Goal: Information Seeking & Learning: Learn about a topic

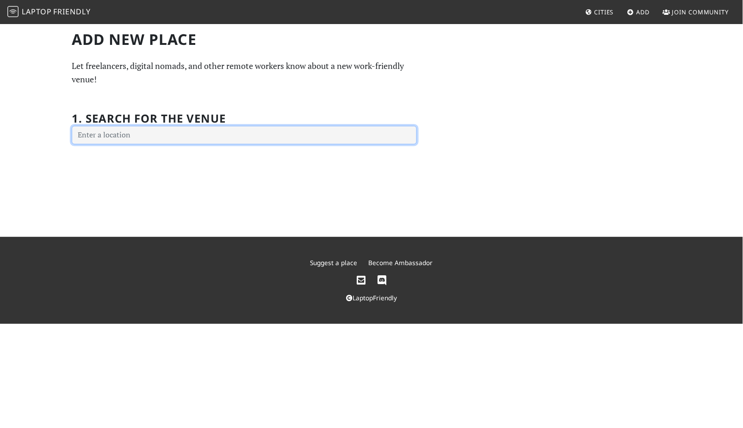
click at [146, 133] on input "text" at bounding box center [244, 135] width 345 height 19
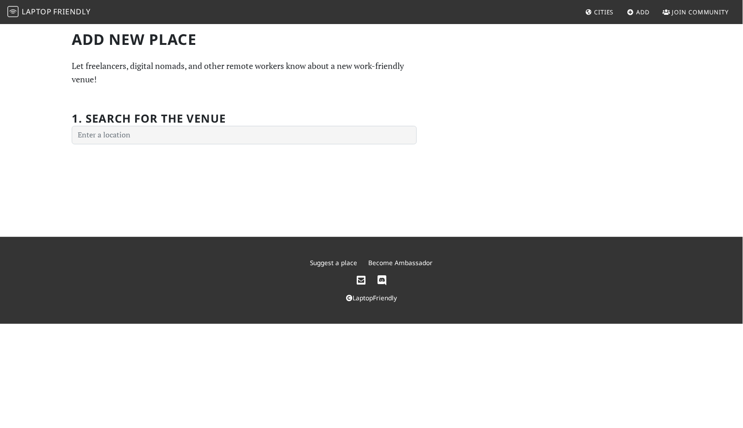
click at [657, 136] on div "Add new Place Let freelancers, digital nomads, and other remote workers know ab…" at bounding box center [371, 88] width 611 height 114
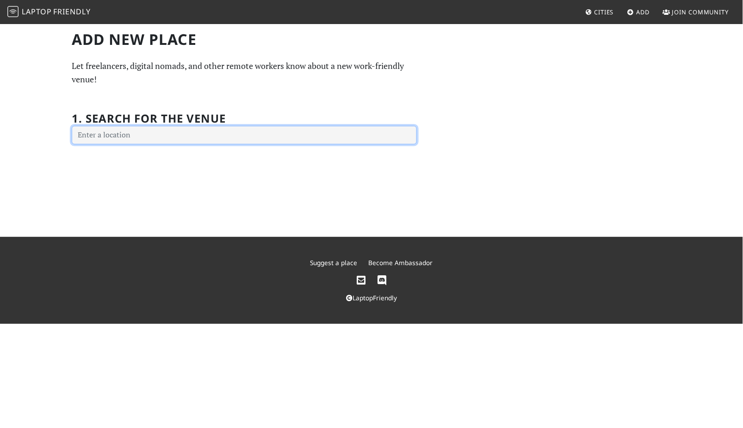
click at [289, 133] on input "text" at bounding box center [244, 135] width 345 height 19
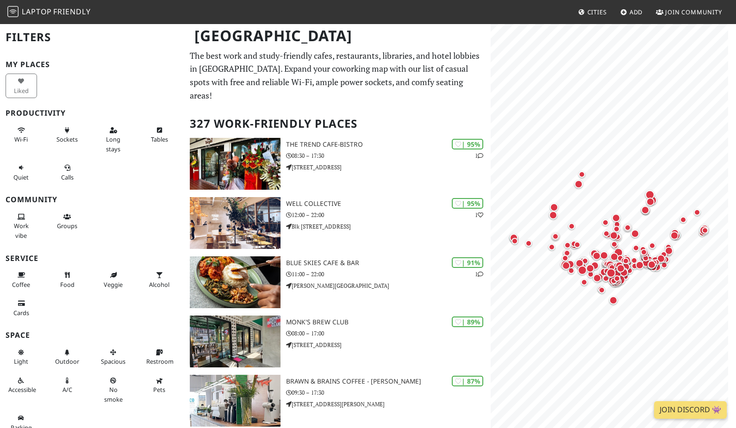
scroll to position [5, 0]
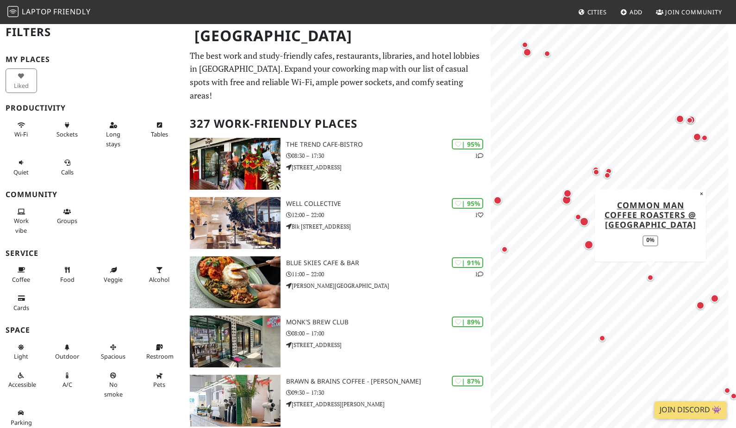
click at [651, 280] on div "Map marker" at bounding box center [649, 277] width 11 height 11
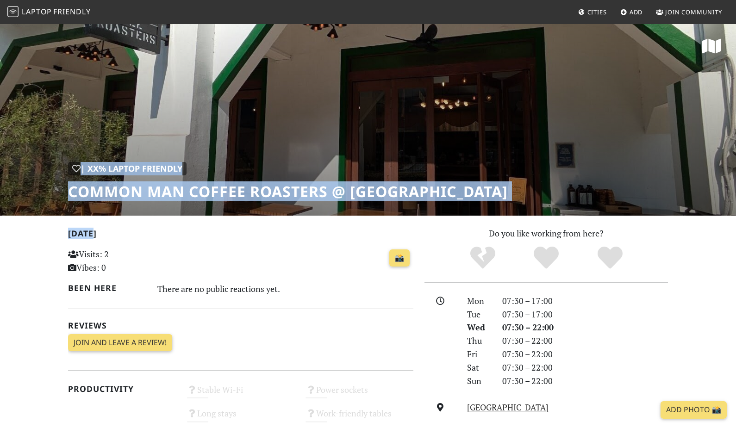
drag, startPoint x: 390, startPoint y: 129, endPoint x: 336, endPoint y: 229, distance: 114.2
click at [336, 229] on div "| XX% Laptop Friendly Common Man Coffee Roasters @ [GEOGRAPHIC_DATA] [DATE] Vis…" at bounding box center [368, 405] width 736 height 764
click at [374, 274] on div "📸" at bounding box center [299, 264] width 237 height 36
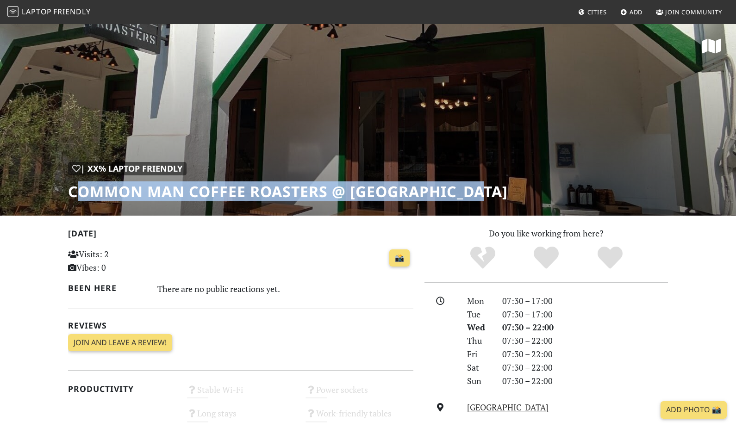
drag, startPoint x: 73, startPoint y: 193, endPoint x: 496, endPoint y: 192, distance: 422.8
click at [496, 192] on div "| XX% Laptop Friendly Common Man Coffee Roasters @ [GEOGRAPHIC_DATA]" at bounding box center [368, 119] width 736 height 192
copy h1 "ommon Man Coffee Roasters @ [GEOGRAPHIC_DATA]"
